Goal: Communication & Community: Answer question/provide support

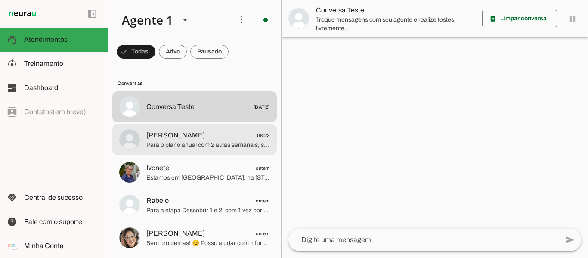
click at [160, 136] on span "[PERSON_NAME]" at bounding box center [175, 135] width 59 height 10
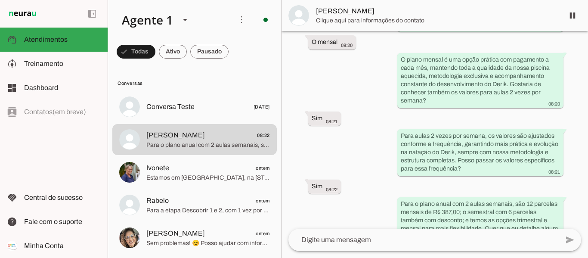
scroll to position [815, 0]
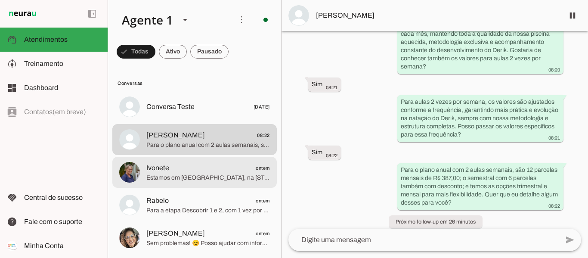
click at [186, 183] on div at bounding box center [208, 172] width 124 height 21
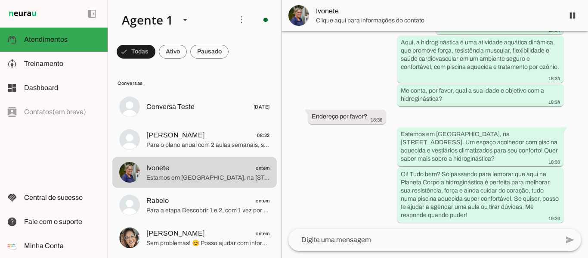
scroll to position [102, 0]
click at [572, 20] on span at bounding box center [572, 15] width 21 height 21
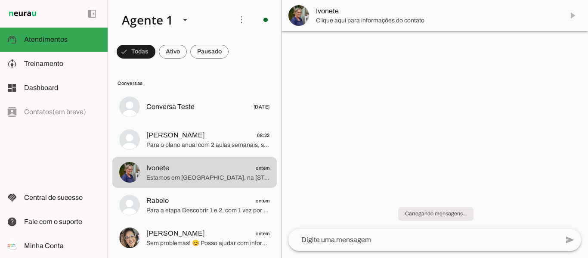
scroll to position [0, 0]
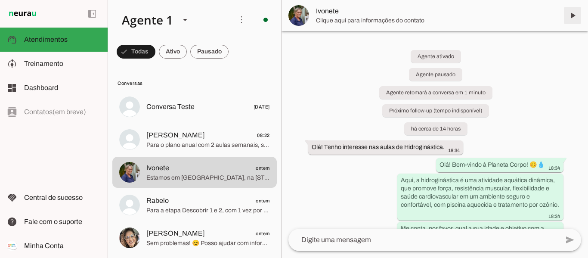
click at [572, 14] on span at bounding box center [572, 15] width 21 height 21
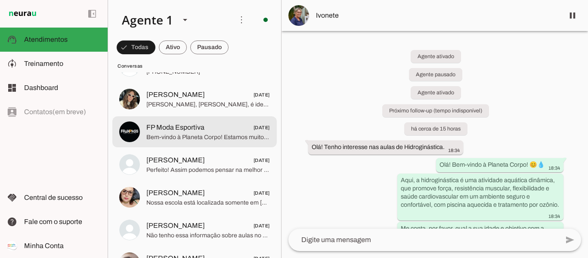
scroll to position [1378, 0]
